Goal: Task Accomplishment & Management: Manage account settings

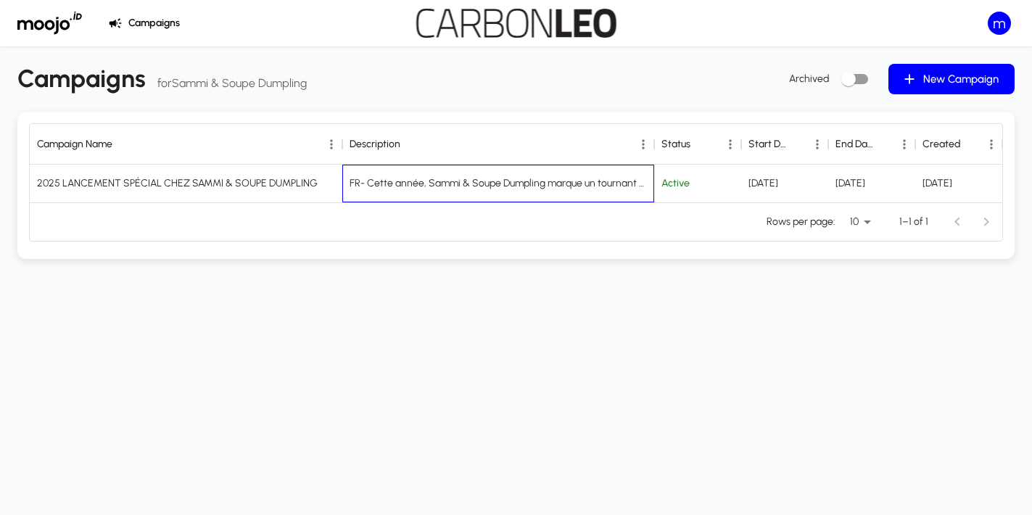
click at [411, 176] on div "FR- Cette année, Sammi & Soupe Dumpling marque un tournant avec le lancement de…" at bounding box center [499, 183] width 298 height 15
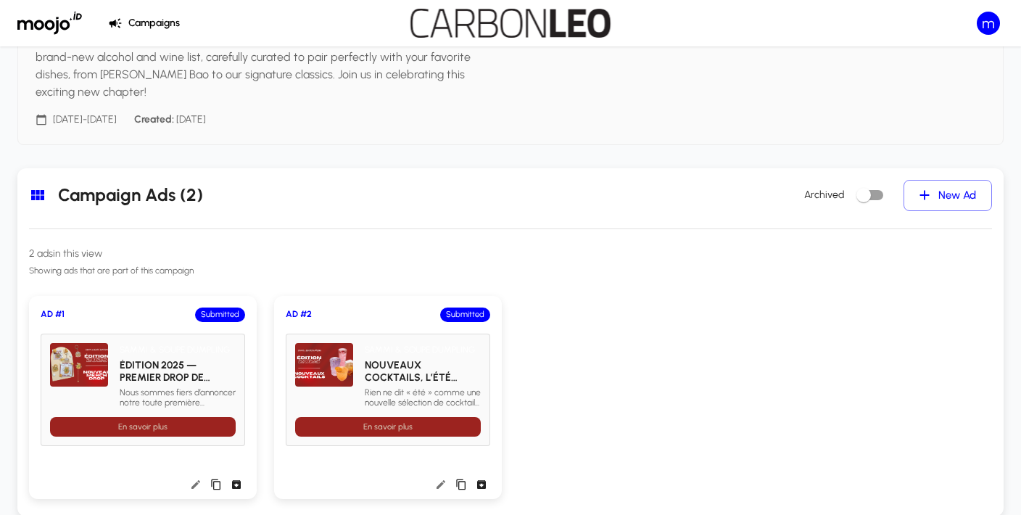
scroll to position [262, 0]
